Goal: Information Seeking & Learning: Stay updated

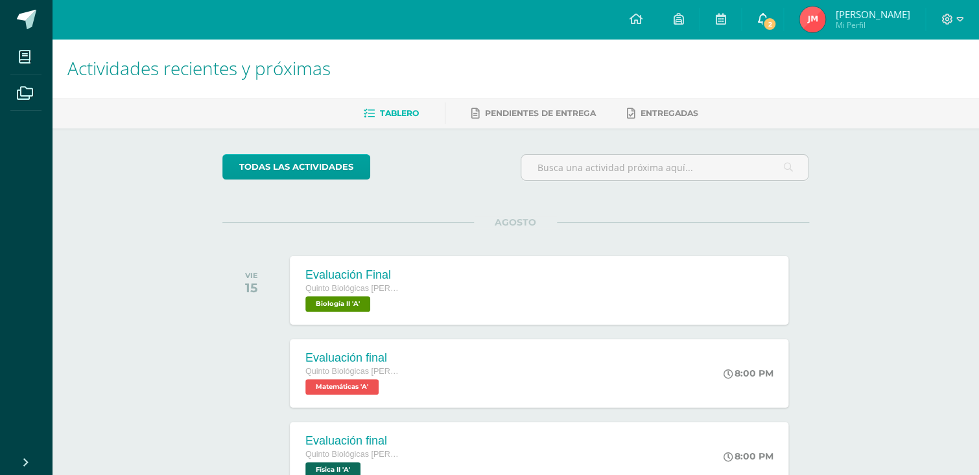
click at [777, 19] on span "2" at bounding box center [770, 24] width 14 height 14
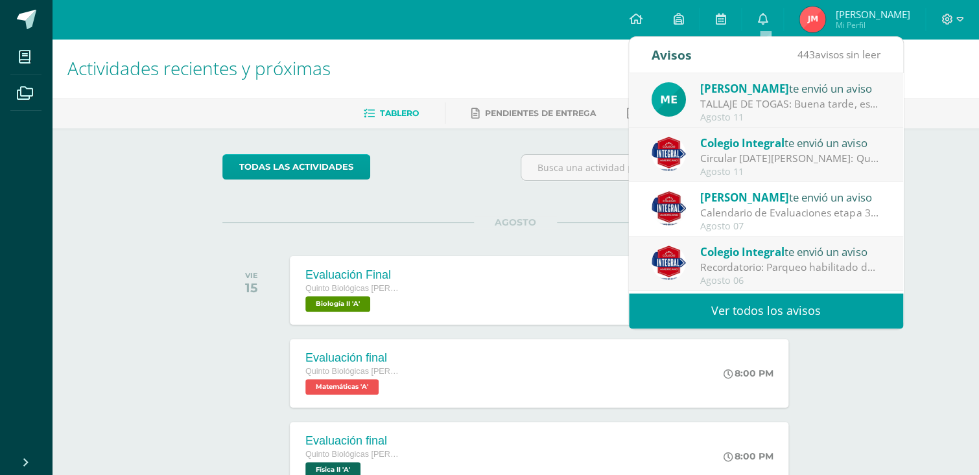
click at [831, 114] on div "Agosto 11" at bounding box center [790, 117] width 180 height 11
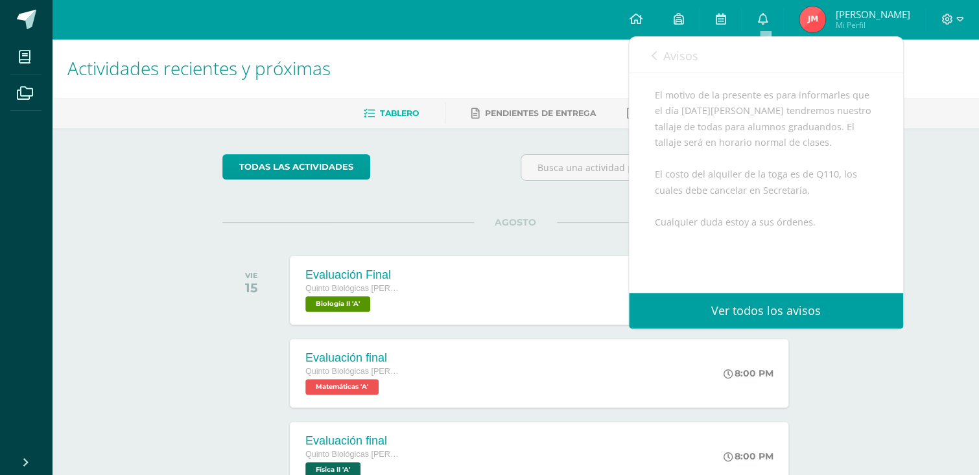
scroll to position [167, 0]
click at [645, 52] on div "Avisos 442 avisos sin leer Avisos" at bounding box center [766, 55] width 274 height 36
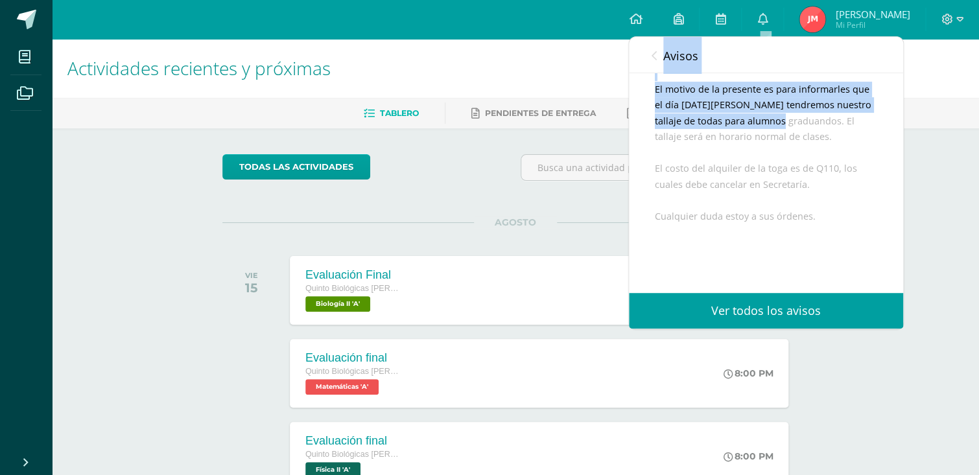
drag, startPoint x: 653, startPoint y: 52, endPoint x: 810, endPoint y: 130, distance: 175.2
click at [810, 130] on div "Avisos 442 avisos sin leer [PERSON_NAME] te envió un aviso TALLAJE DE TOGAS: Bu…" at bounding box center [766, 183] width 274 height 292
click at [658, 51] on link "Avisos" at bounding box center [675, 55] width 47 height 37
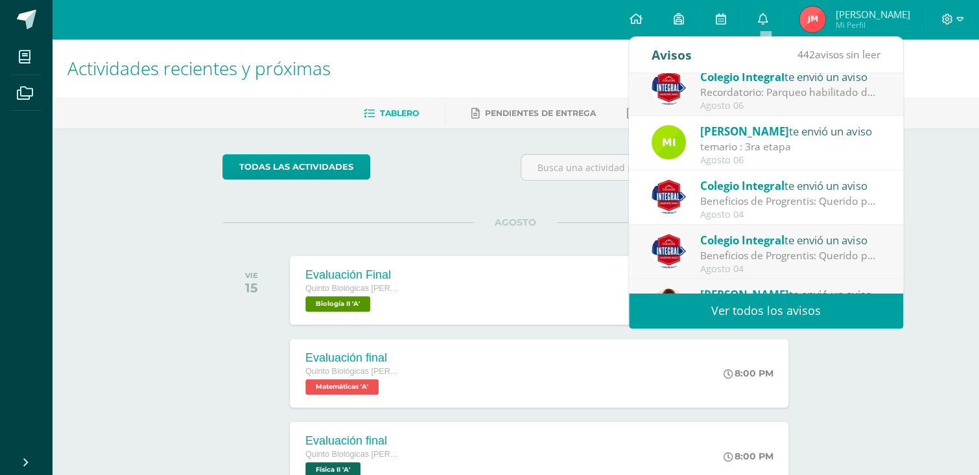
scroll to position [216, 0]
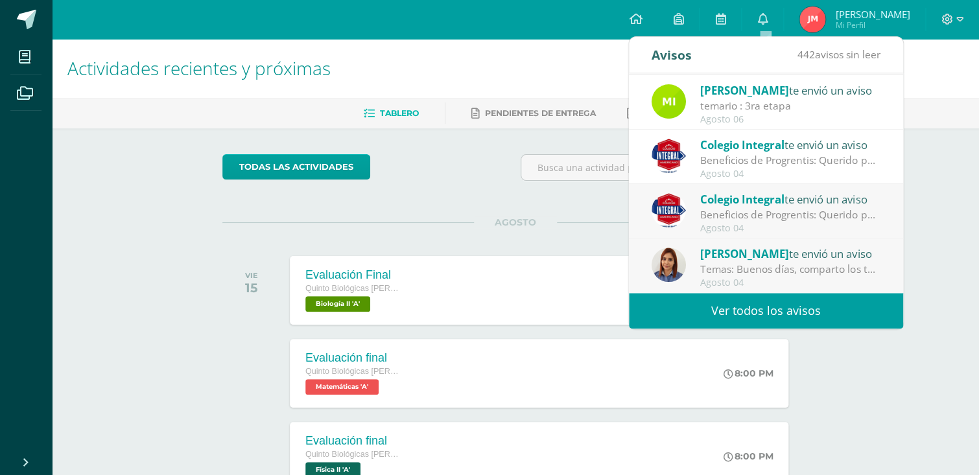
click at [815, 310] on link "Ver todos los avisos" at bounding box center [766, 311] width 274 height 36
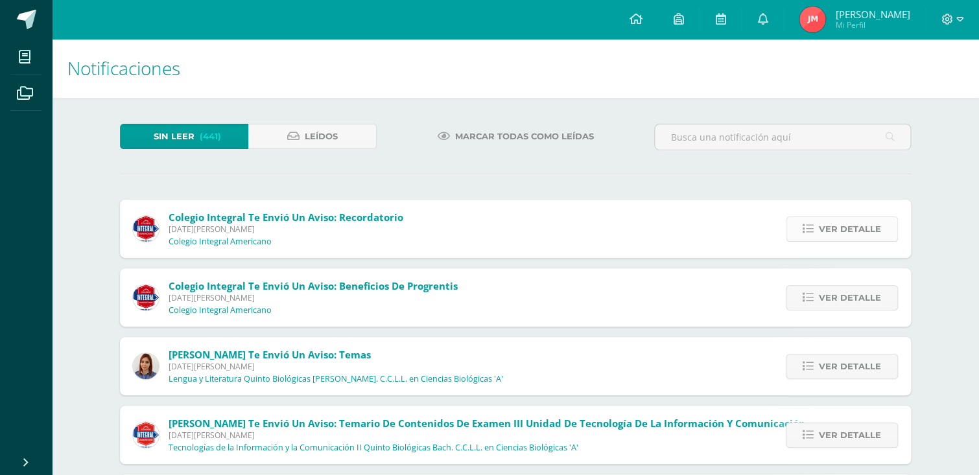
click at [896, 238] on link "Ver detalle" at bounding box center [842, 229] width 112 height 25
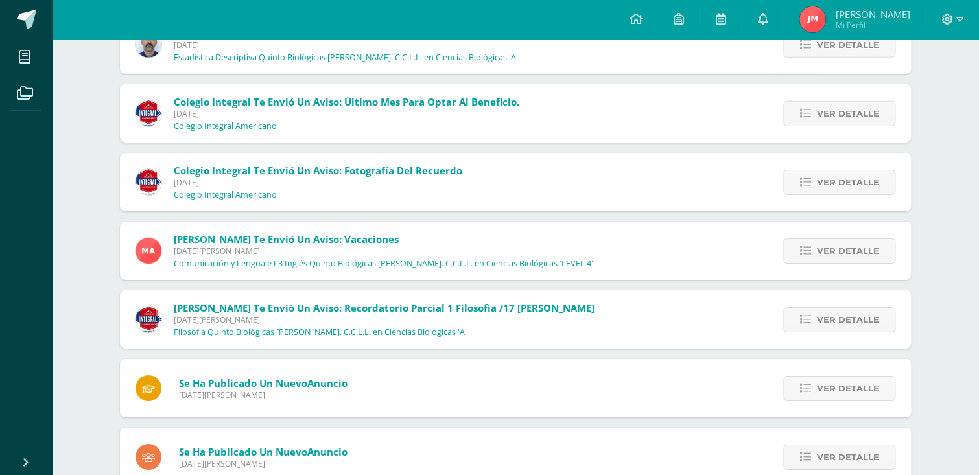
scroll to position [1749, 0]
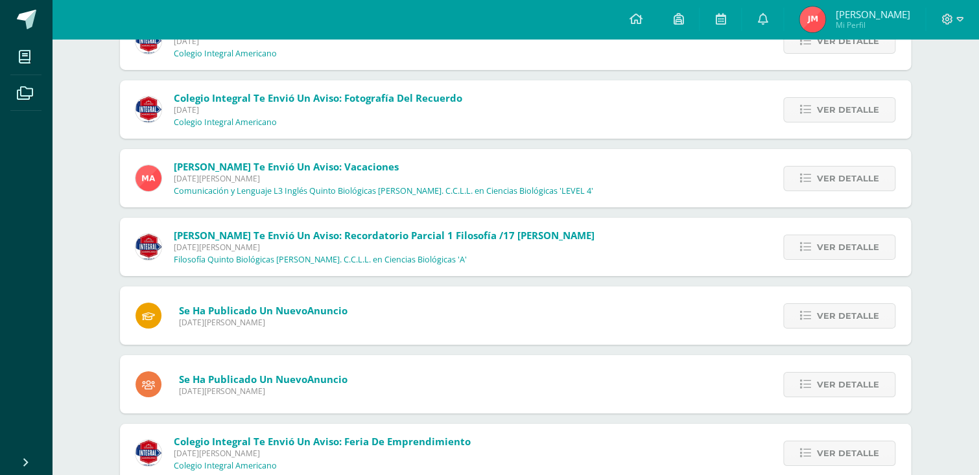
click at [629, 309] on div "Se ha publicado un nuevo Anuncio [DATE][PERSON_NAME] Ver detalle Buen día, comp…" at bounding box center [515, 316] width 791 height 58
drag, startPoint x: 269, startPoint y: 320, endPoint x: 679, endPoint y: 329, distance: 410.0
click at [679, 329] on div "Se ha publicado un nuevo Anuncio [DATE][PERSON_NAME] Ver detalle Buen día, comp…" at bounding box center [515, 316] width 791 height 58
click at [861, 317] on span "Ver detalle" at bounding box center [848, 316] width 62 height 24
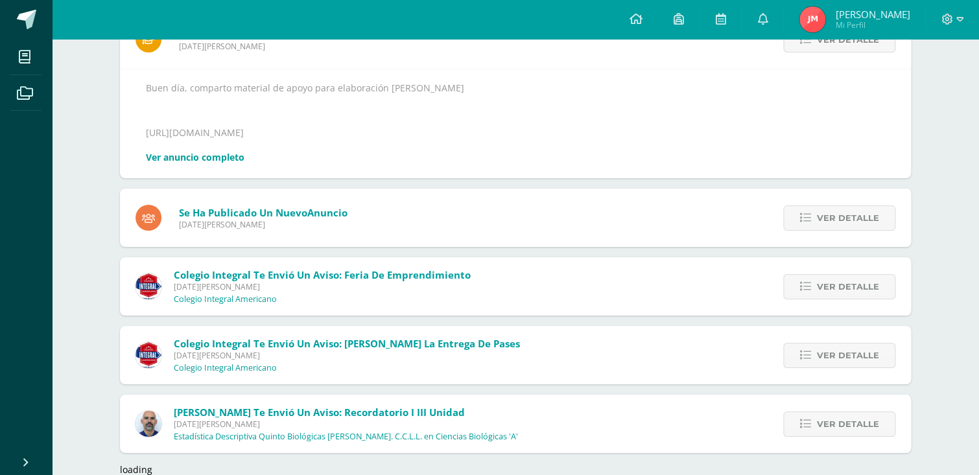
scroll to position [1865, 0]
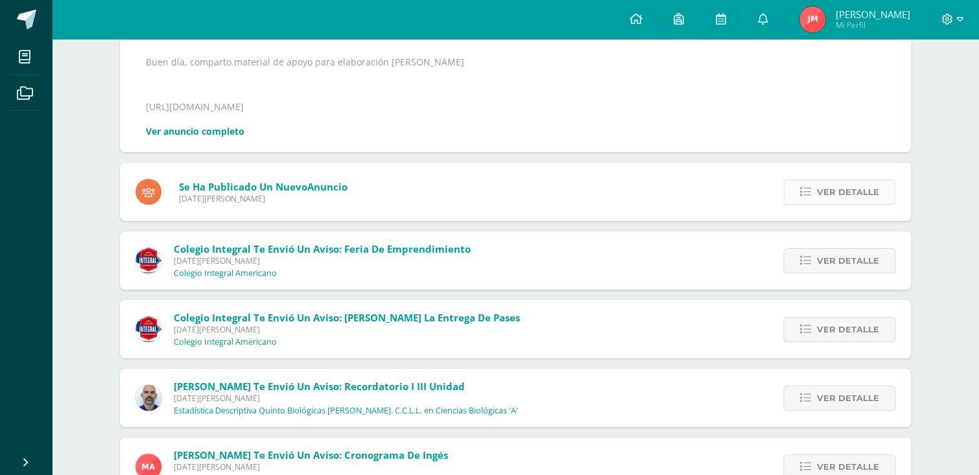
click at [872, 203] on link "Ver detalle" at bounding box center [839, 192] width 112 height 25
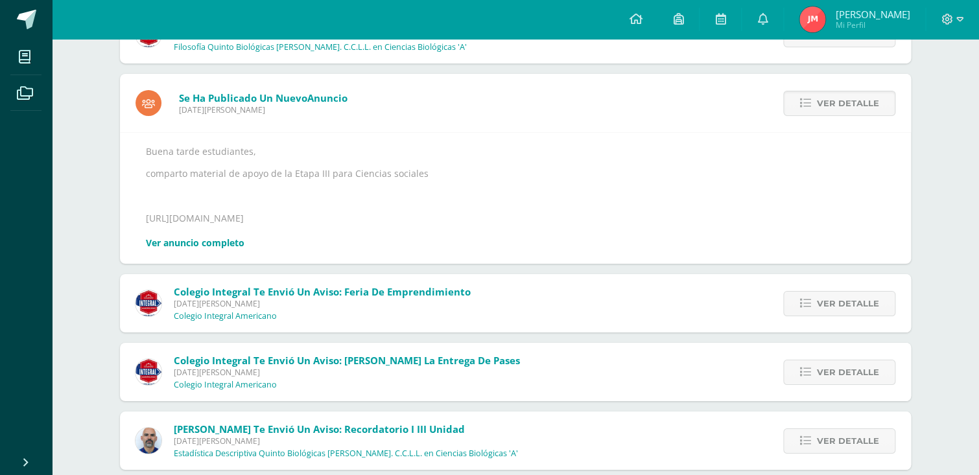
scroll to position [1710, 0]
